Goal: Task Accomplishment & Management: Manage account settings

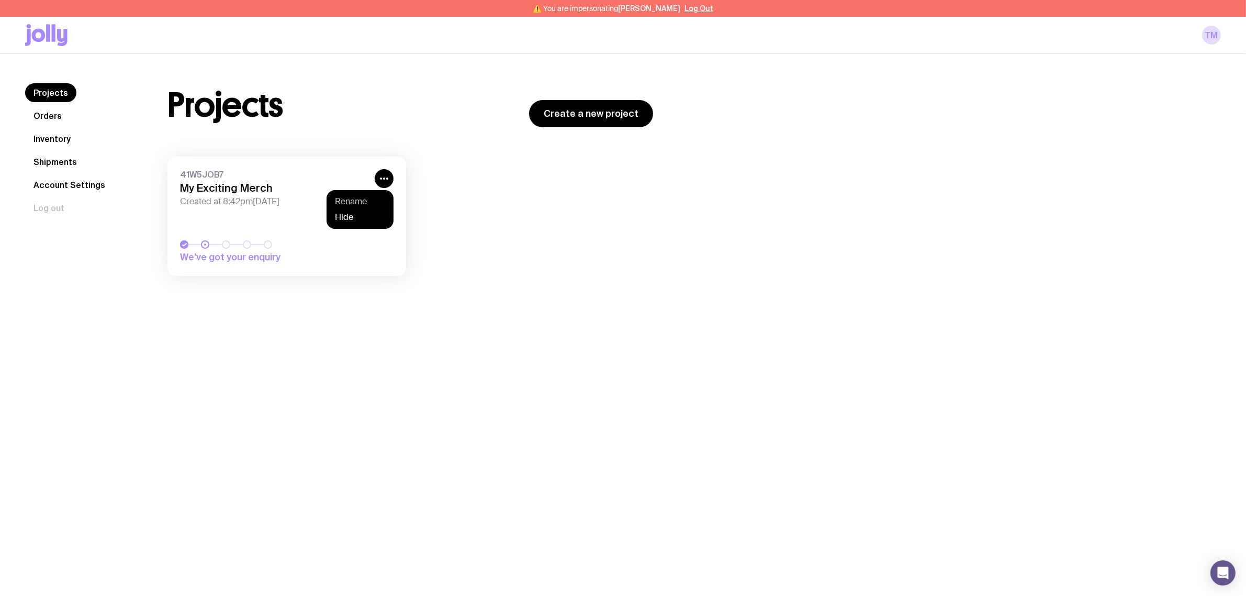
click at [364, 212] on button "Rename" at bounding box center [360, 217] width 50 height 10
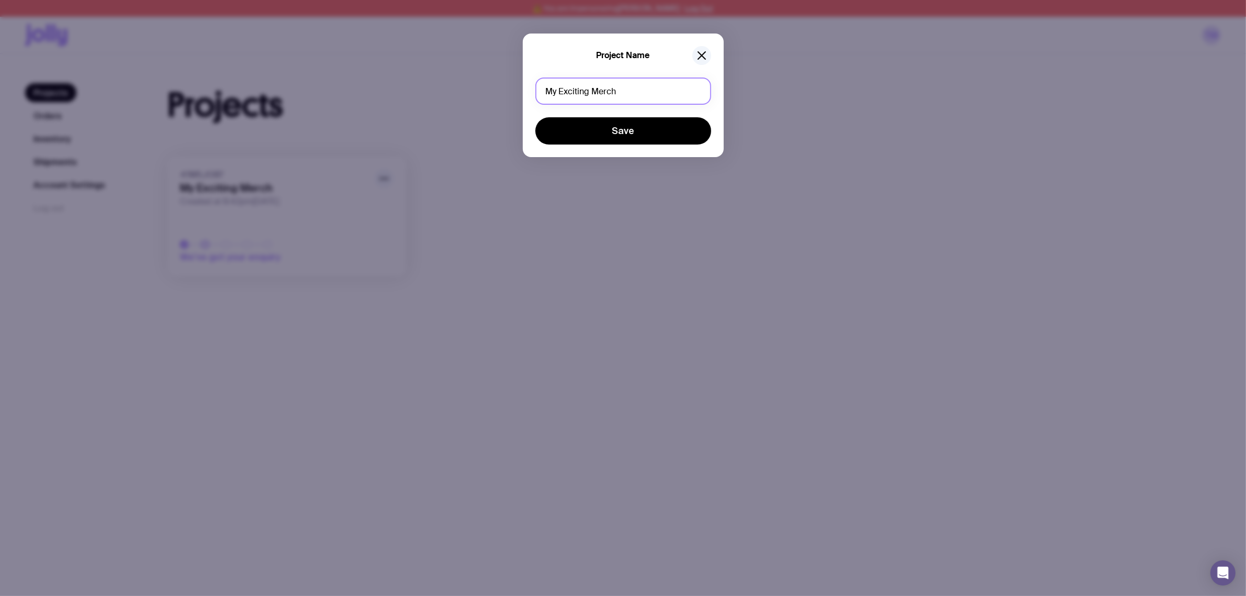
drag, startPoint x: 644, startPoint y: 99, endPoint x: 415, endPoint y: 99, distance: 229.8
click at [415, 99] on div "Project Name My Exciting Merch Save" at bounding box center [623, 298] width 1246 height 596
type input "Luminance | Notebooks + pens"
click at [591, 132] on button "Save" at bounding box center [623, 130] width 176 height 27
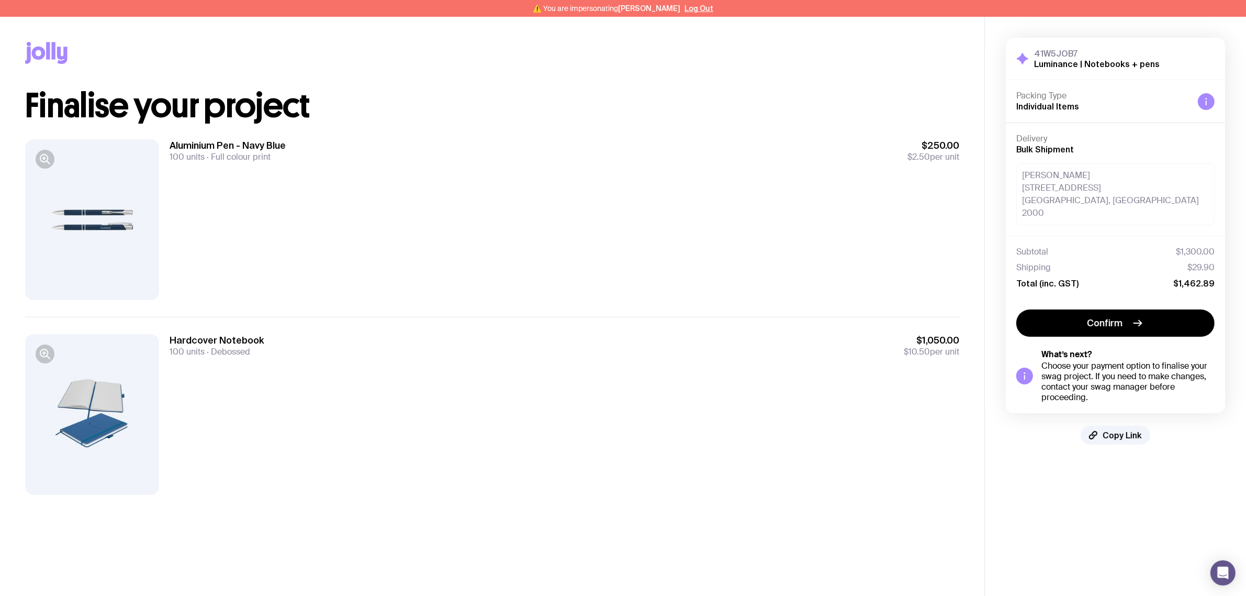
click at [263, 171] on div "Aluminium Pen - Navy Blue 100 units Full colour print $250.00 $2.50 per unit" at bounding box center [565, 219] width 790 height 161
click at [444, 412] on div "Hardcover Notebook 100 units Debossed $1,050.00 $10.50 per unit" at bounding box center [565, 414] width 790 height 161
click at [1122, 430] on span "Copy Link" at bounding box center [1122, 435] width 39 height 10
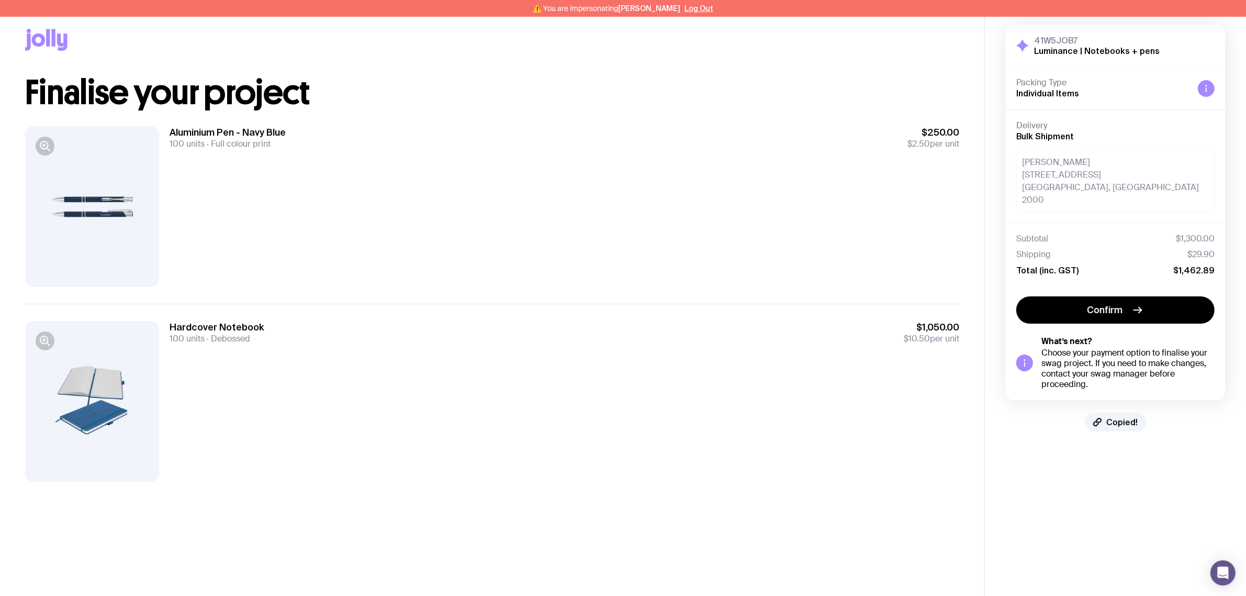
scroll to position [17, 0]
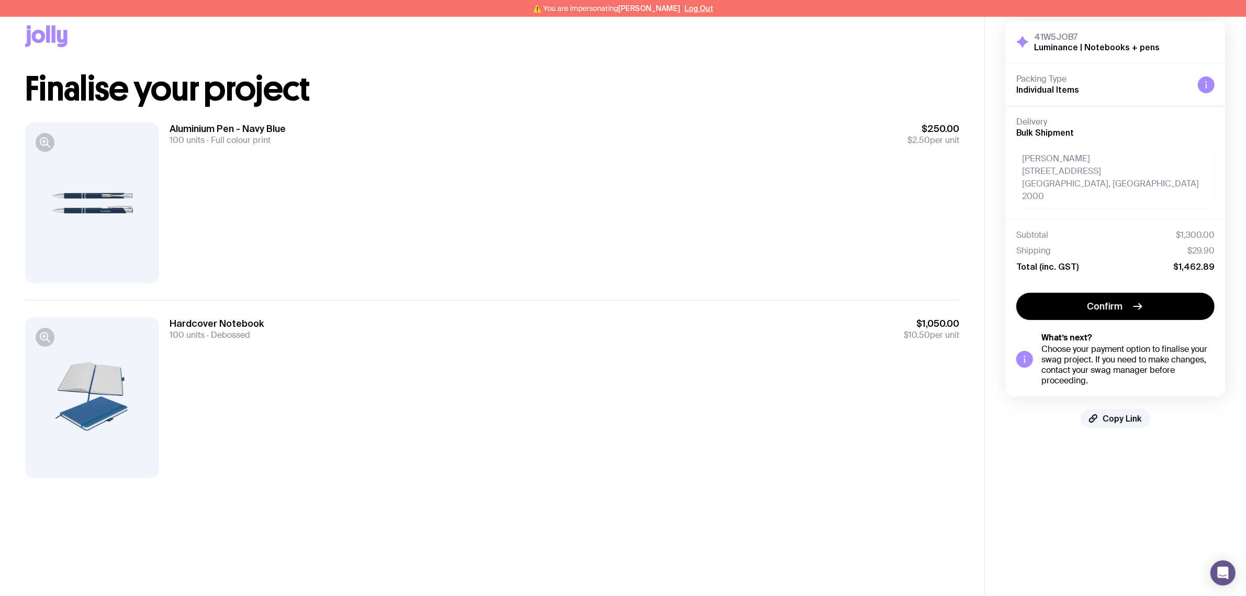
click at [595, 170] on div "Aluminium Pen - Navy Blue 100 units Full colour print $250.00 $2.50 per unit" at bounding box center [565, 202] width 790 height 161
